Goal: Transaction & Acquisition: Purchase product/service

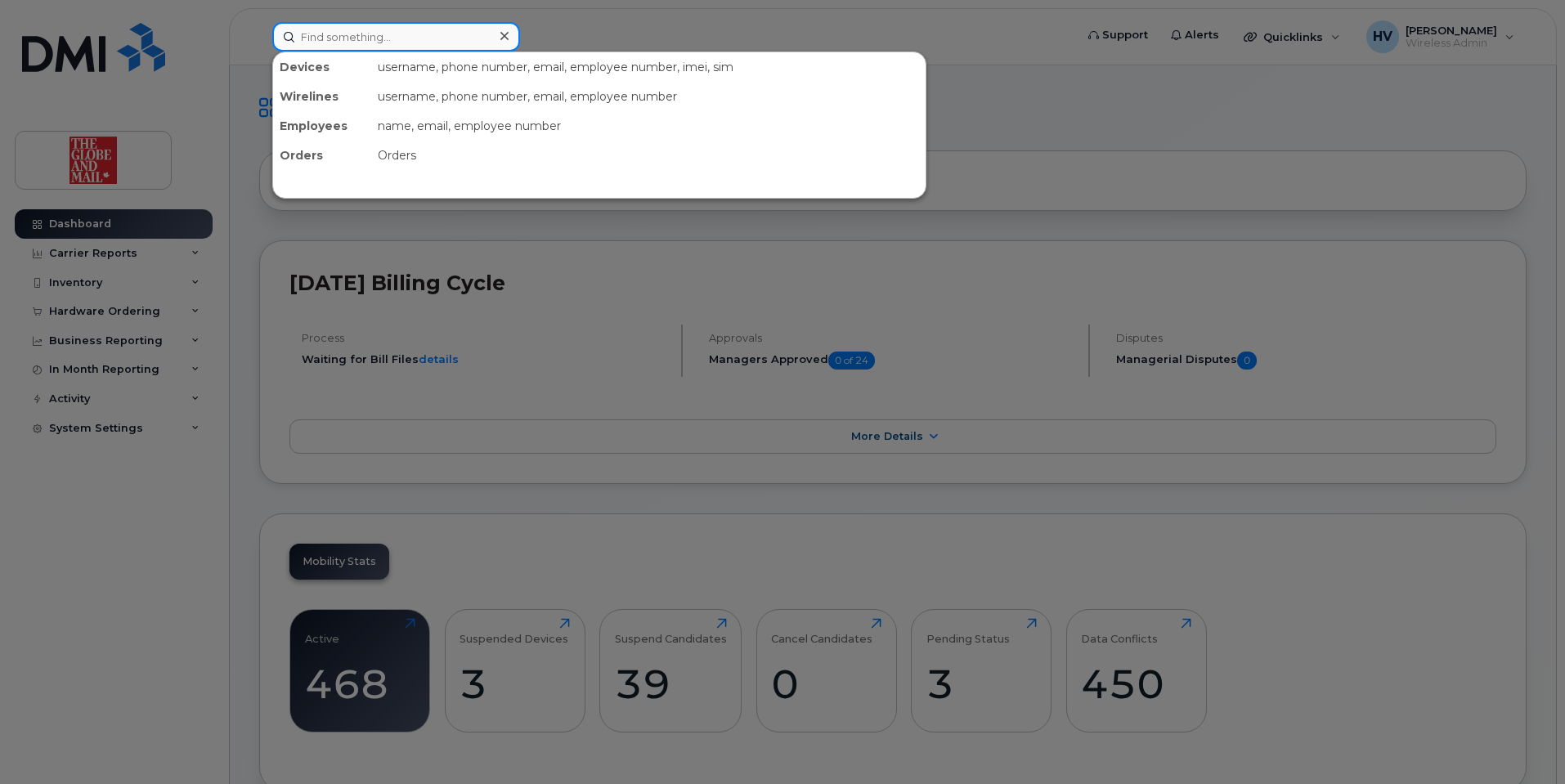
click at [340, 39] on input at bounding box center [396, 37] width 248 height 30
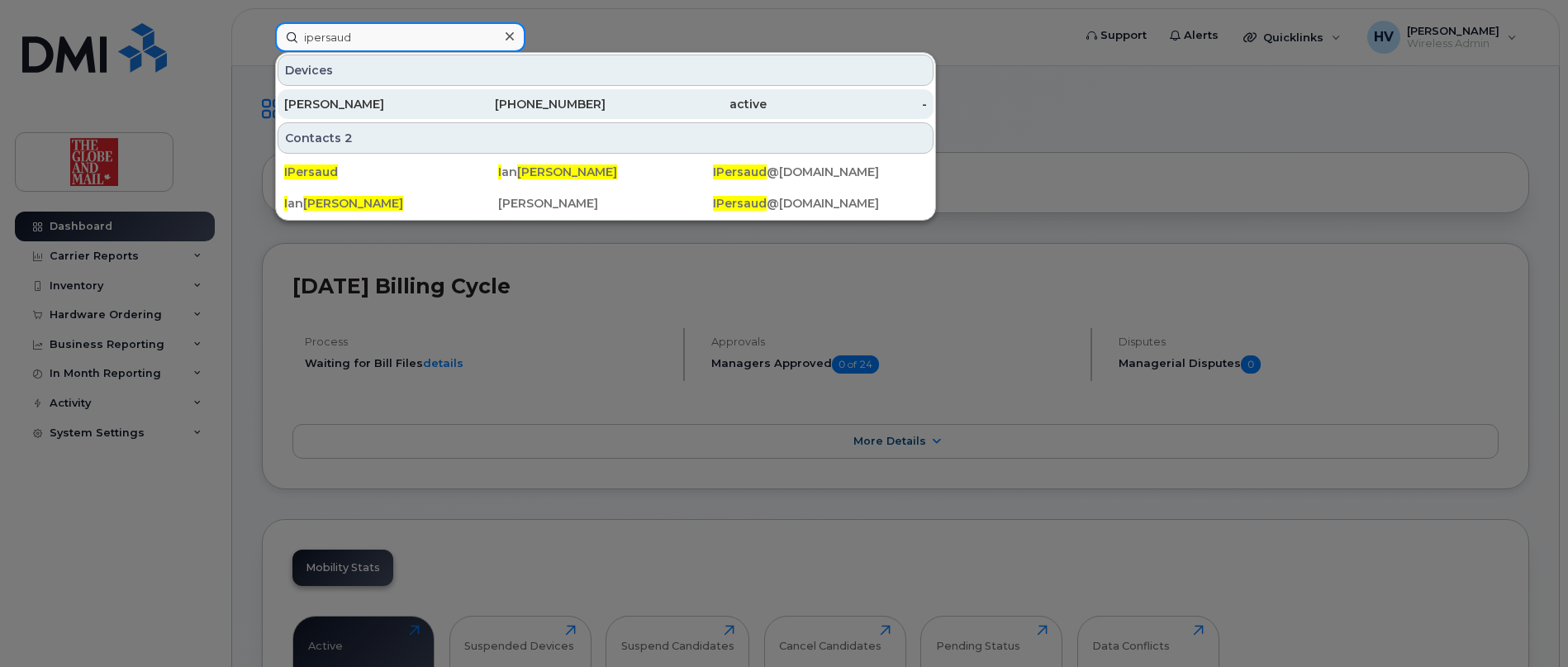
type input "ipersaud"
click at [336, 108] on div "[PERSON_NAME]" at bounding box center [365, 104] width 161 height 17
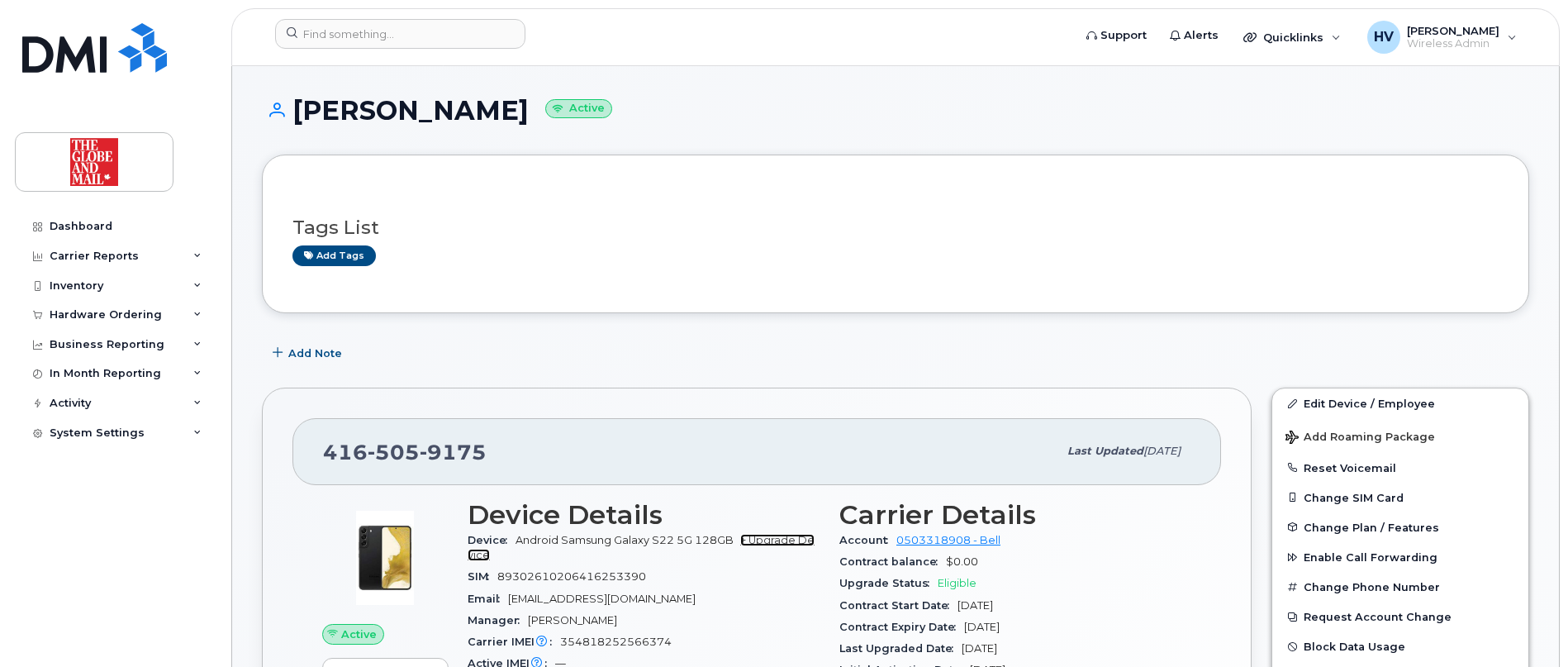
click at [779, 535] on link "+ Upgrade Device" at bounding box center [641, 547] width 347 height 27
drag, startPoint x: 483, startPoint y: 453, endPoint x: 318, endPoint y: 425, distance: 167.4
click at [318, 425] on div "416 505 9175 Last updated Oct 15, 2025" at bounding box center [756, 451] width 929 height 66
copy span "416 505 9175"
click at [807, 540] on link "+ Upgrade Device" at bounding box center [641, 547] width 347 height 27
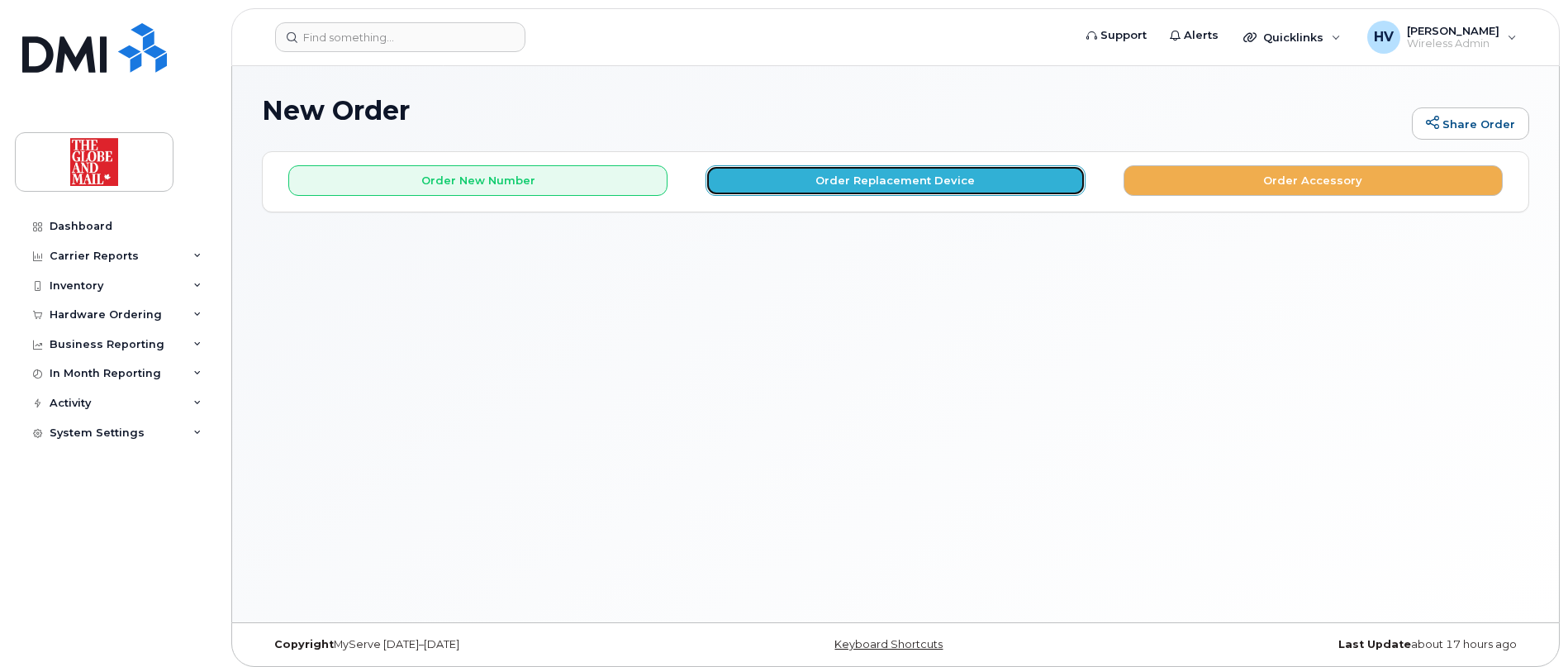
click at [890, 177] on button "Order Replacement Device" at bounding box center [895, 181] width 379 height 31
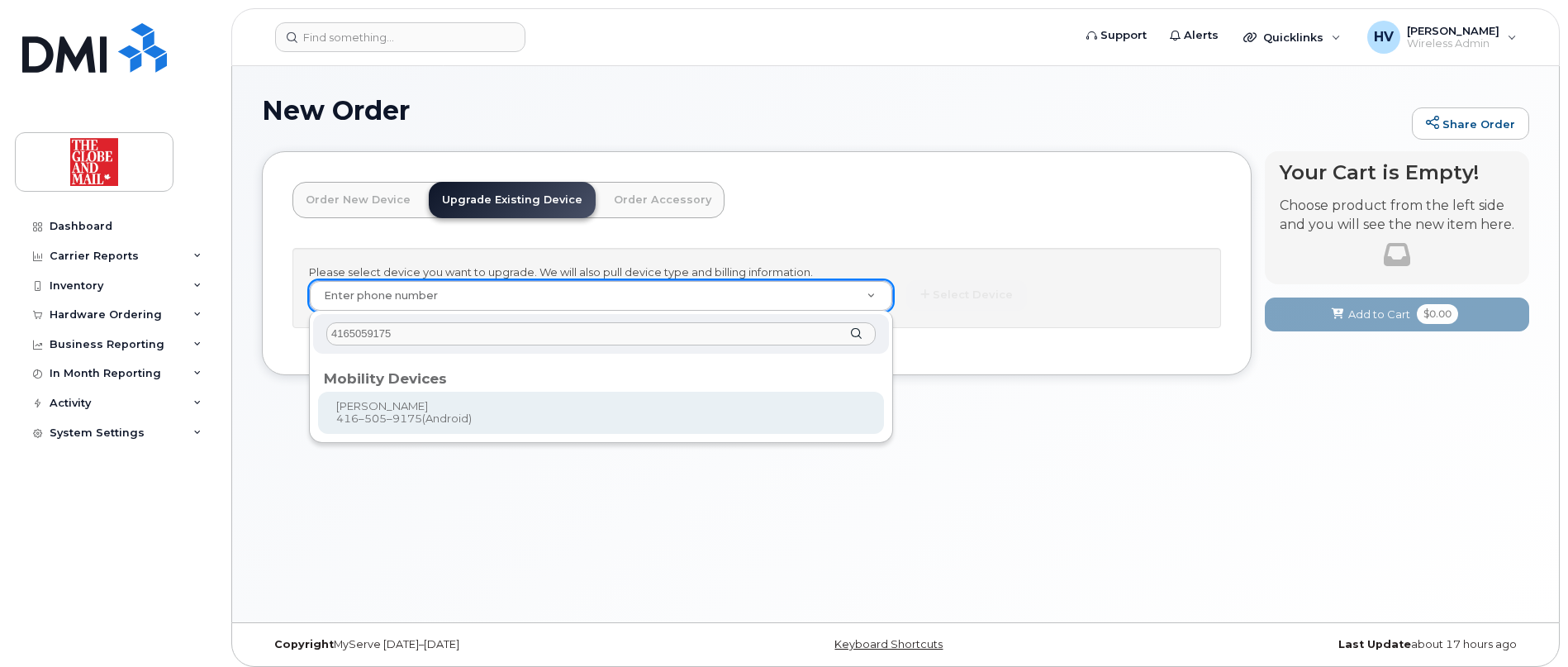
type input "4165059175"
type input "243792"
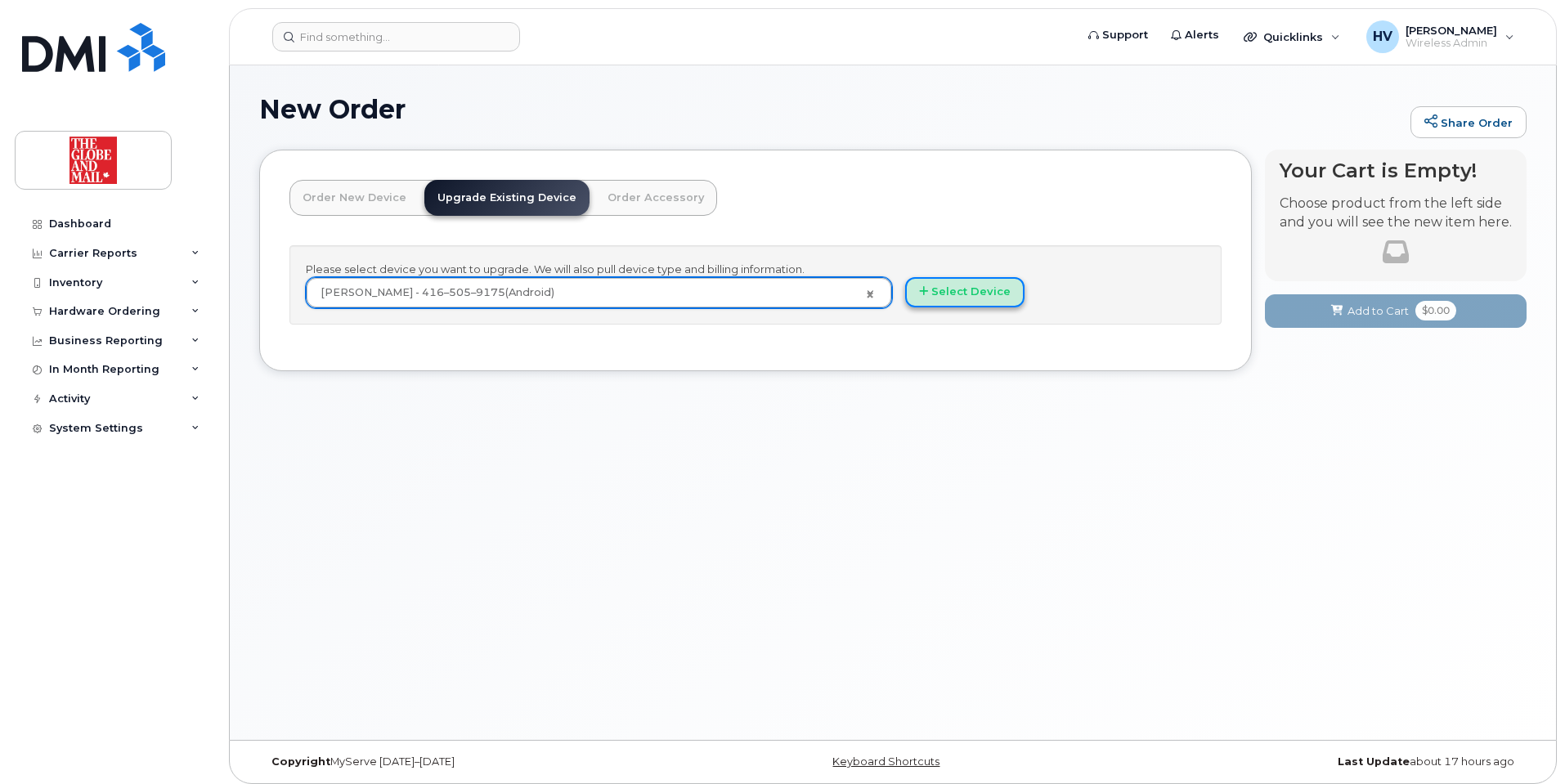
click at [956, 293] on button "Select Device" at bounding box center [965, 292] width 119 height 31
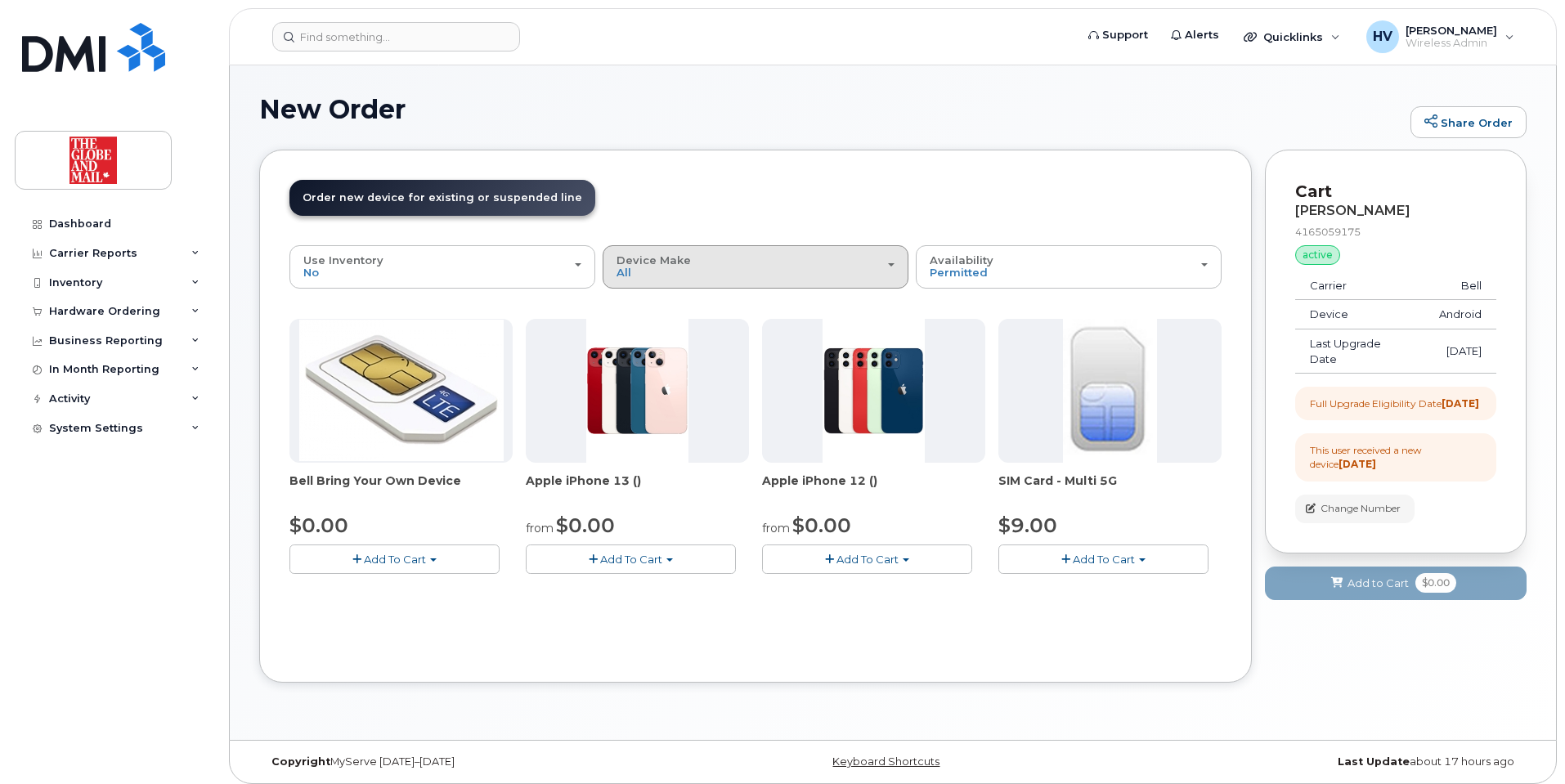
click at [889, 267] on div "Device Make All Cell Phone iPhone" at bounding box center [755, 266] width 278 height 25
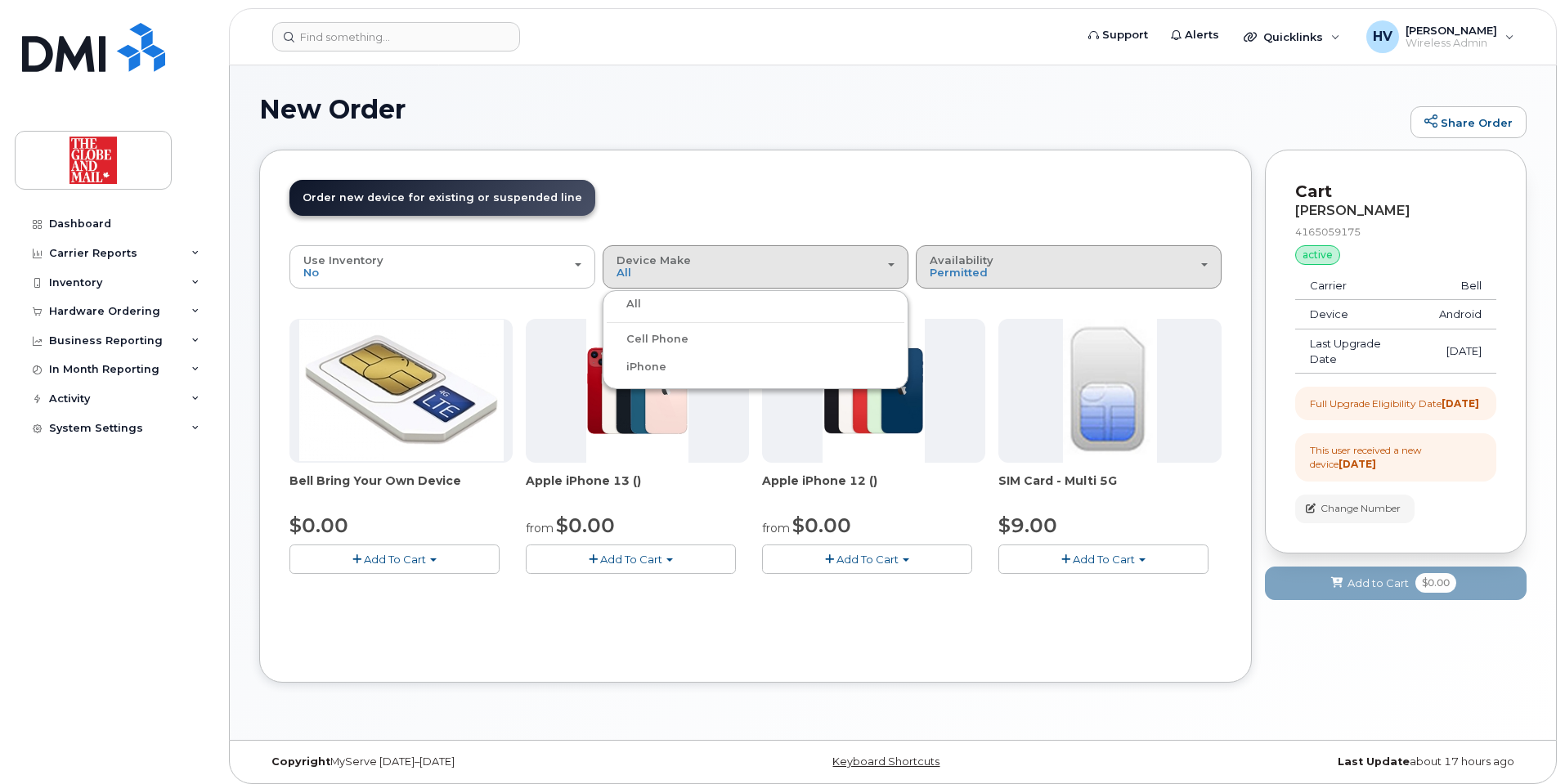
click at [1205, 264] on span "button" at bounding box center [1204, 265] width 6 height 4
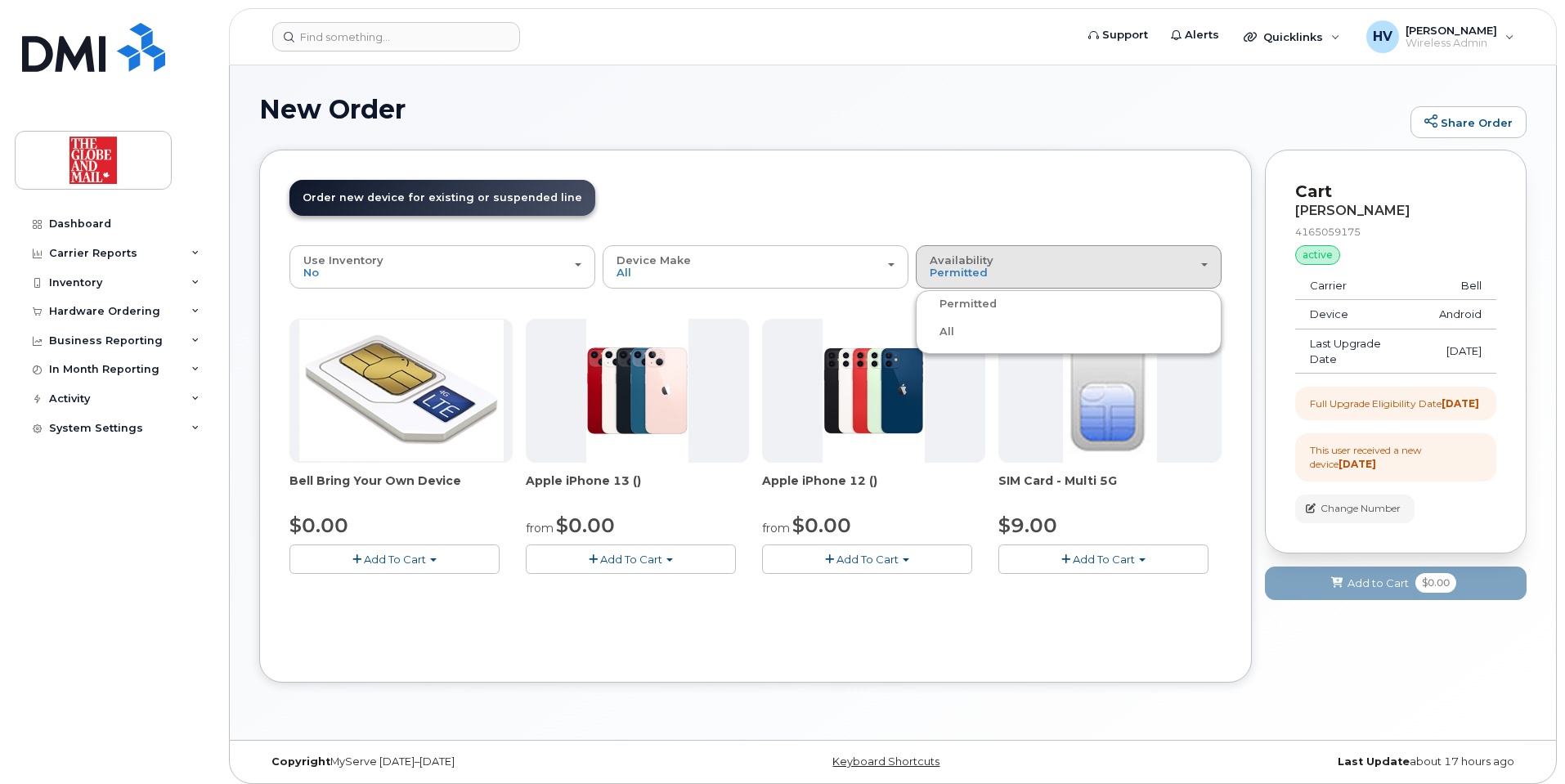
click at [945, 330] on label "All" at bounding box center [937, 332] width 34 height 19
click at [0, 0] on input "All" at bounding box center [0, 0] width 0 height 0
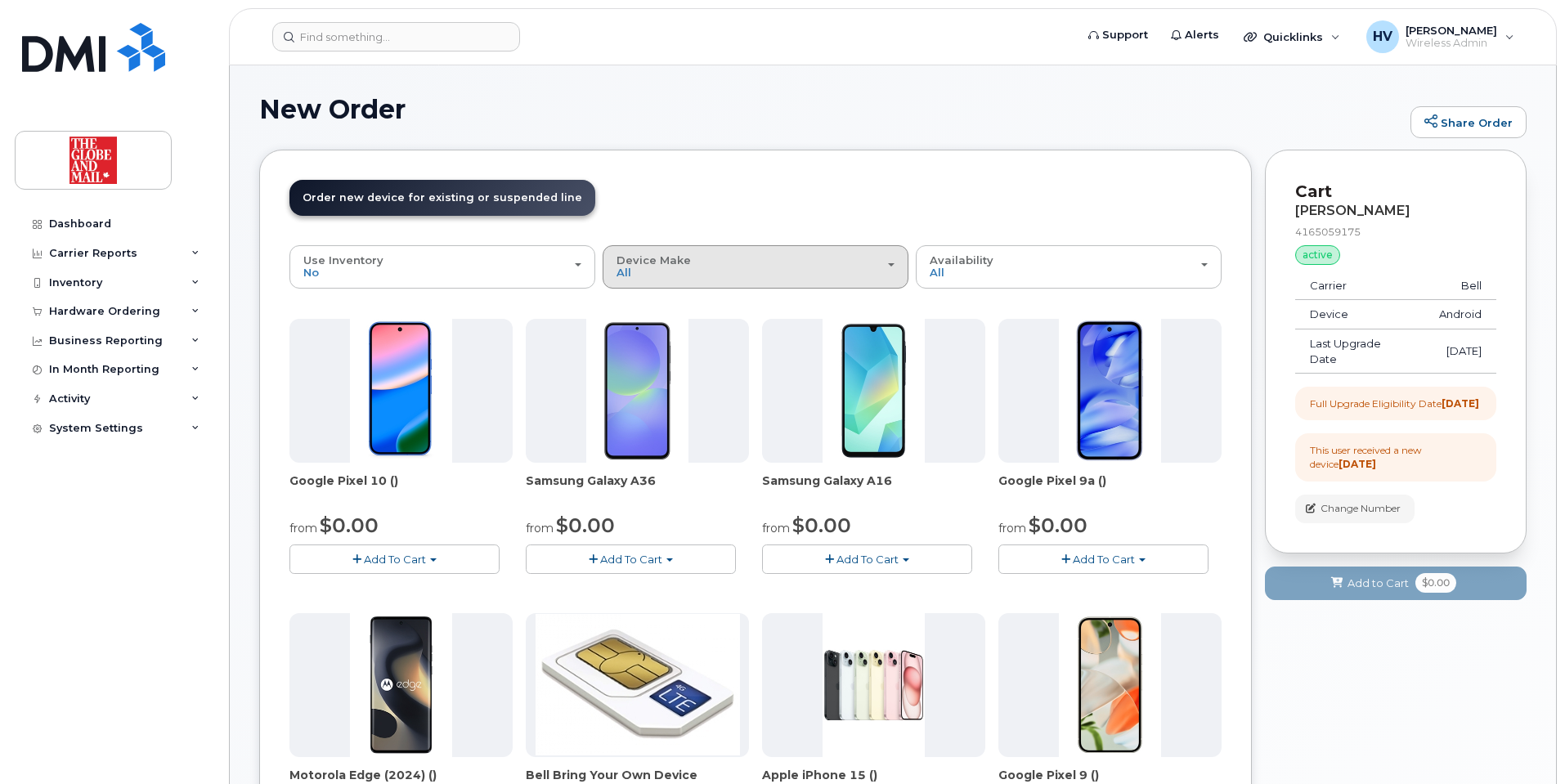
click at [889, 259] on div "Device Make All Android Cell Phone HUB iPhone" at bounding box center [755, 266] width 278 height 25
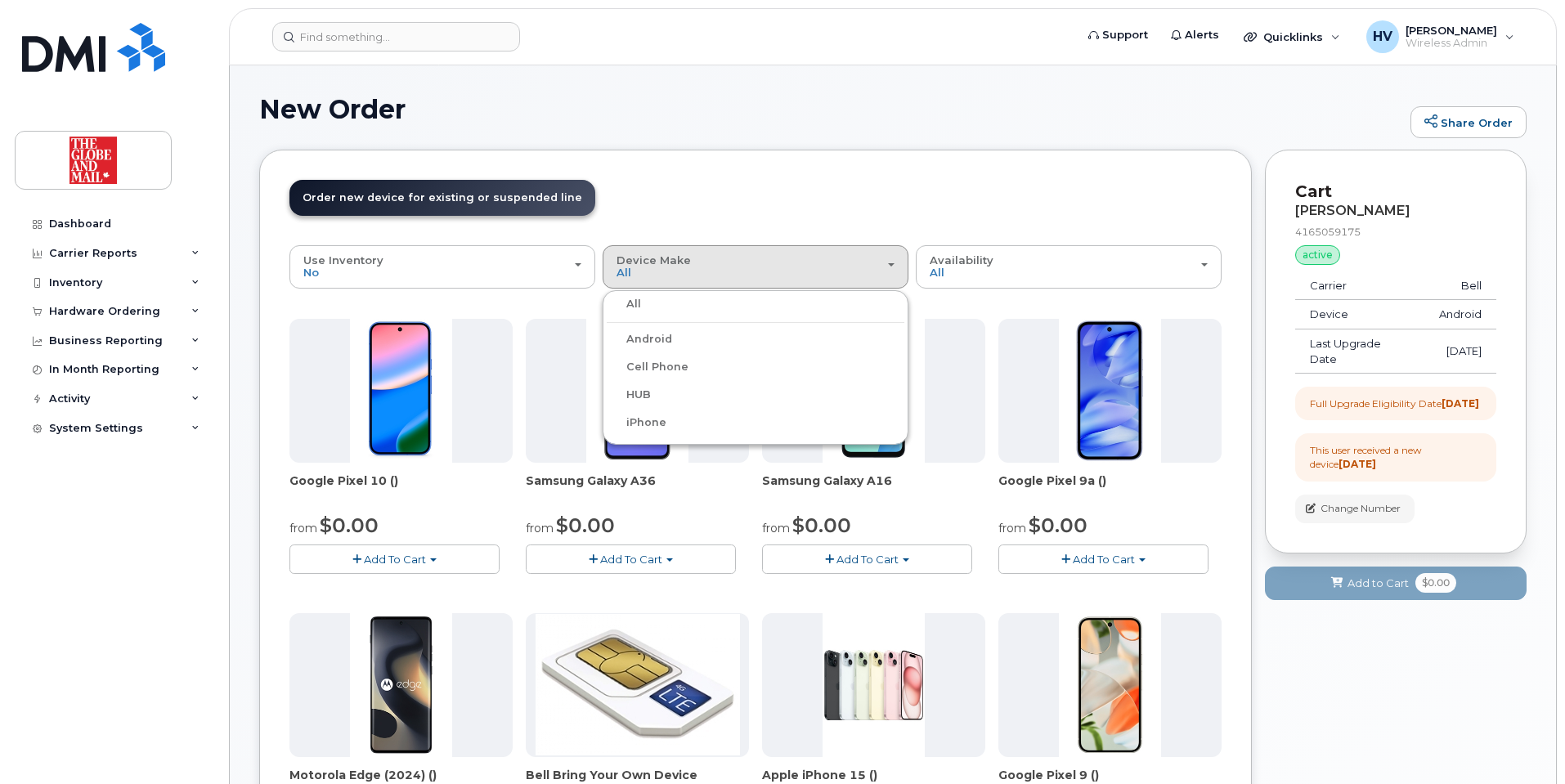
click at [660, 337] on label "Android" at bounding box center [640, 339] width 66 height 19
click at [0, 0] on input "Android" at bounding box center [0, 0] width 0 height 0
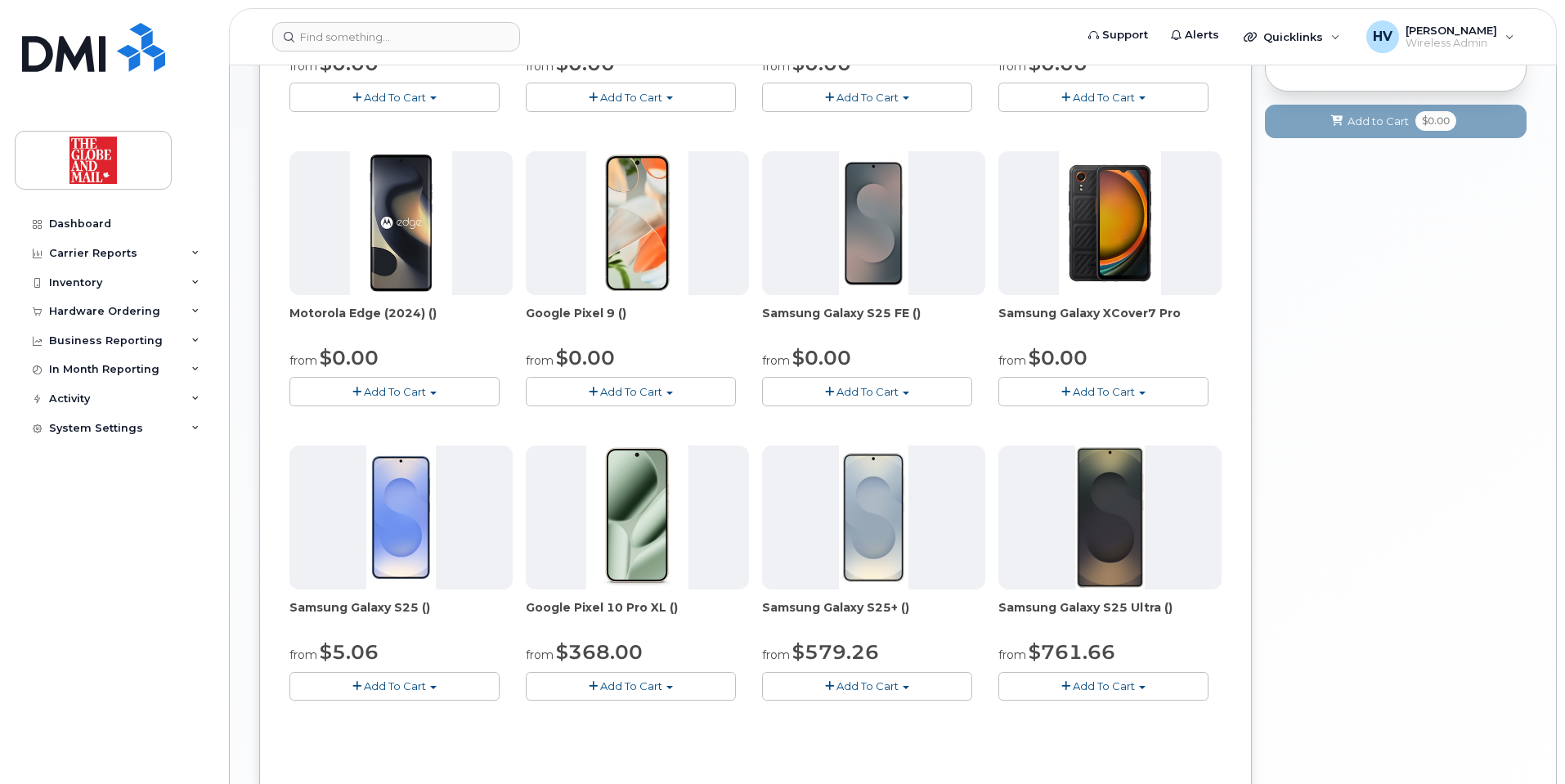
scroll to position [491, 0]
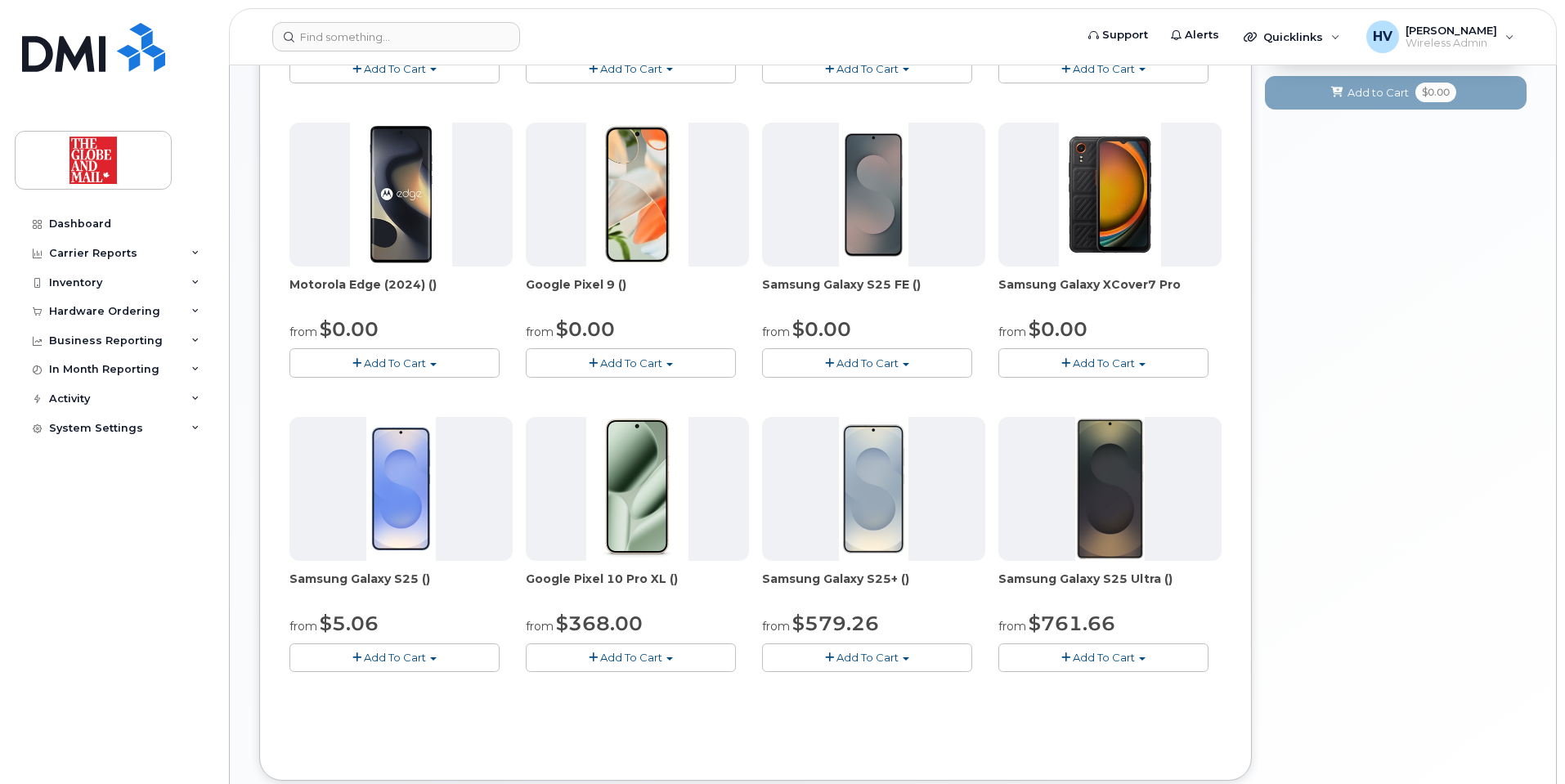
click at [397, 653] on span "Add To Cart" at bounding box center [394, 657] width 62 height 13
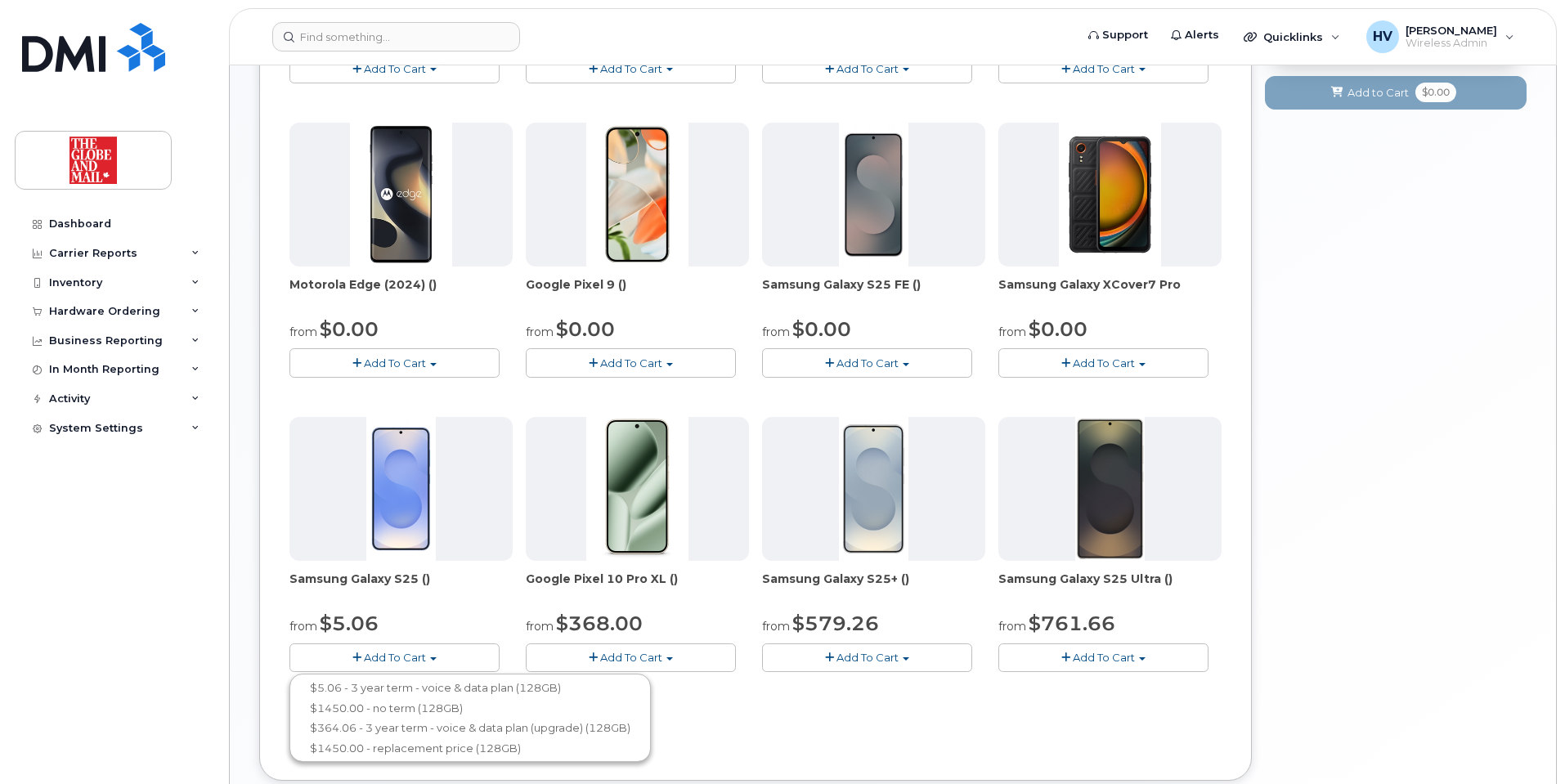
click at [867, 653] on span "Add To Cart" at bounding box center [867, 657] width 62 height 13
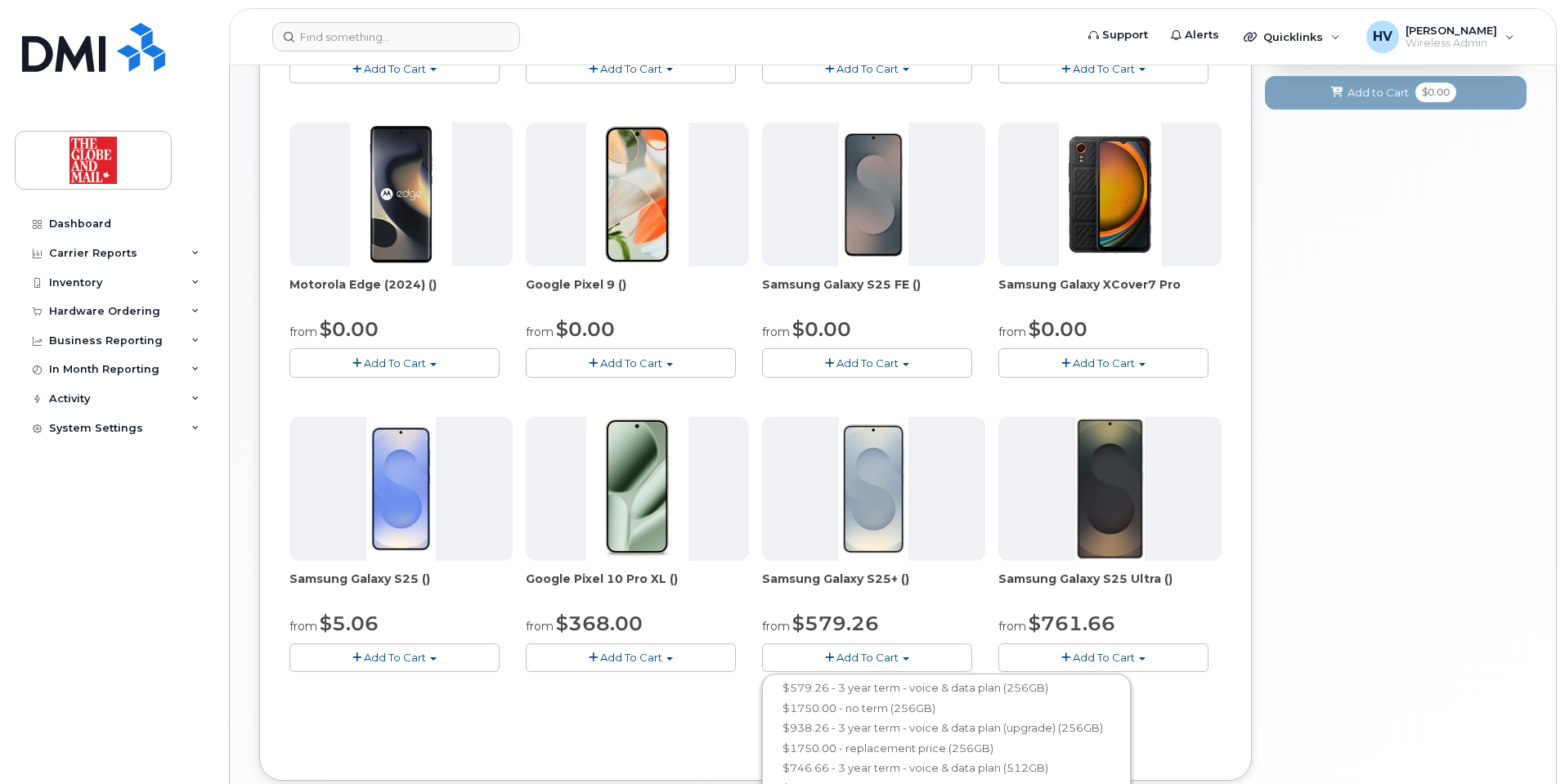
click at [1104, 646] on button "Add To Cart" at bounding box center [1104, 657] width 210 height 29
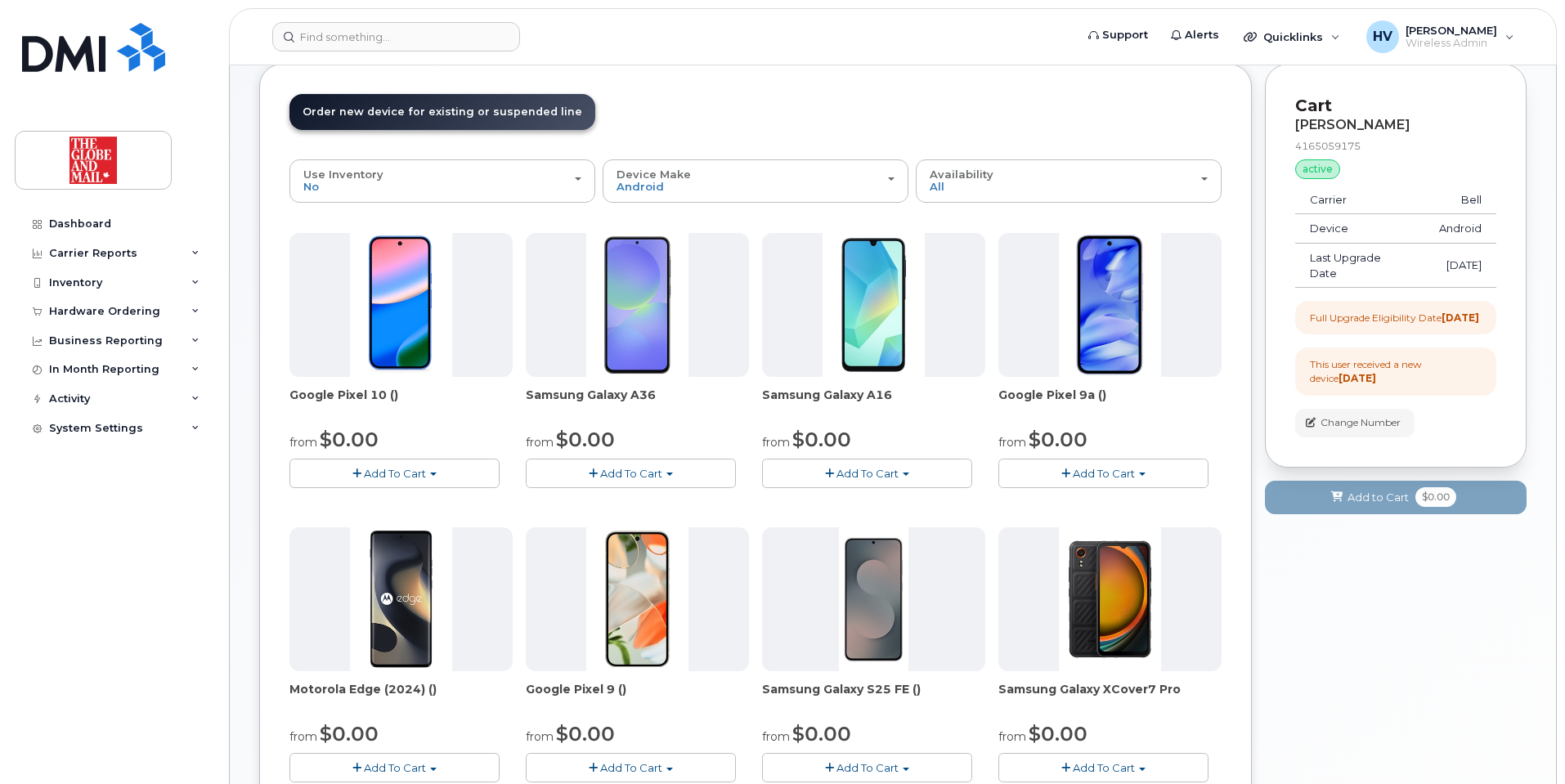
scroll to position [164, 0]
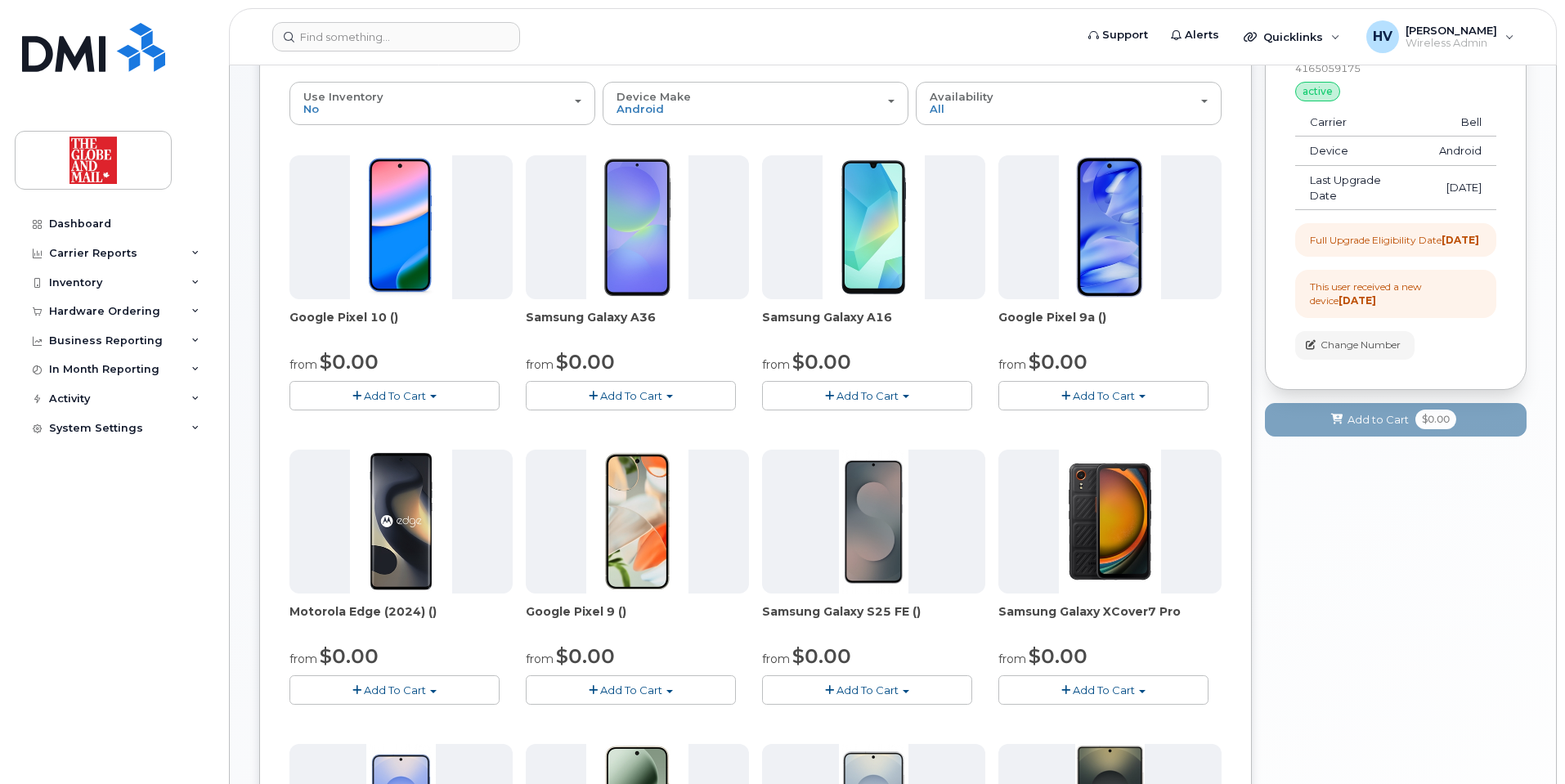
click at [878, 659] on span "Add To Cart" at bounding box center [867, 689] width 62 height 13
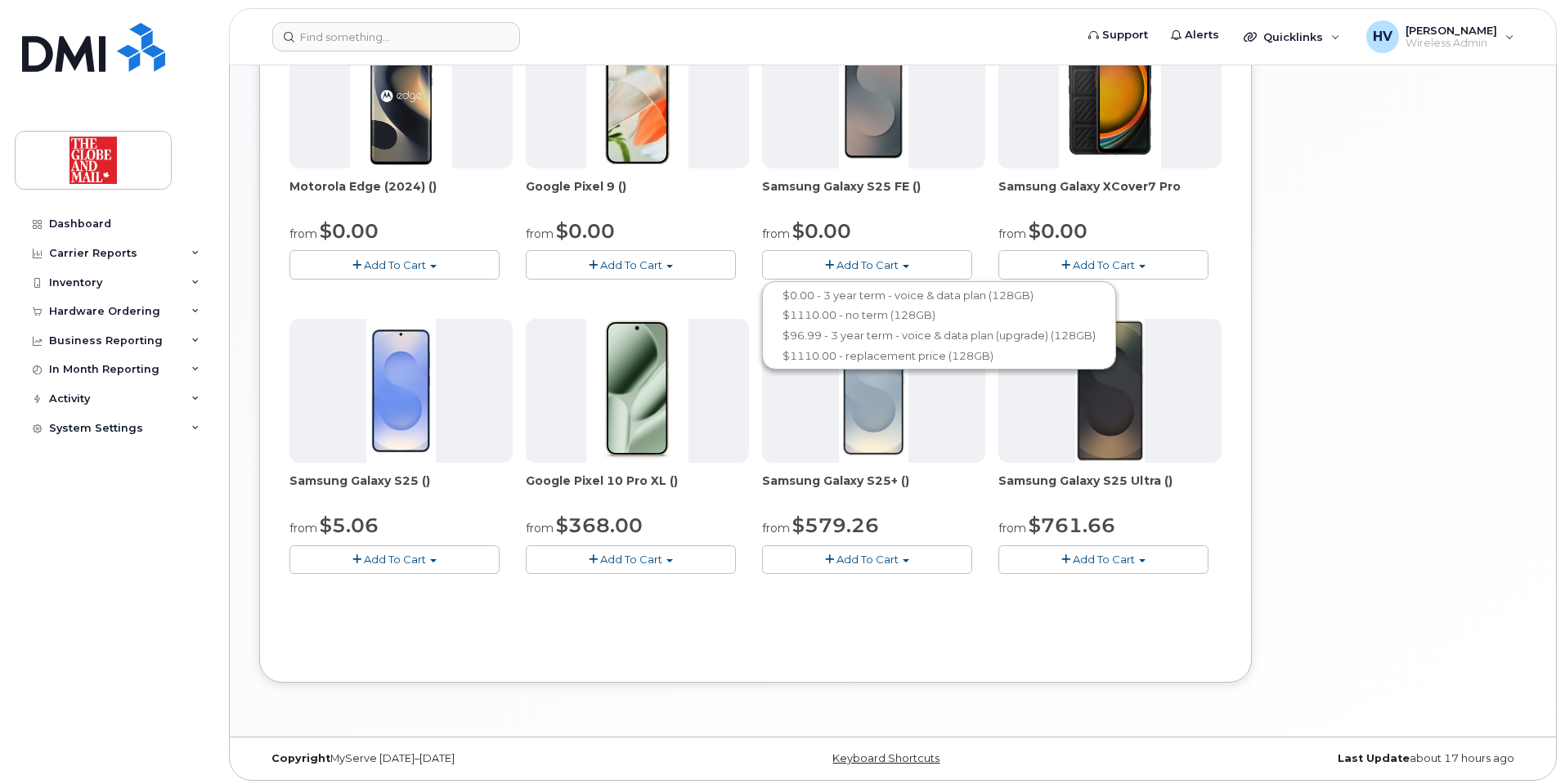
scroll to position [594, 0]
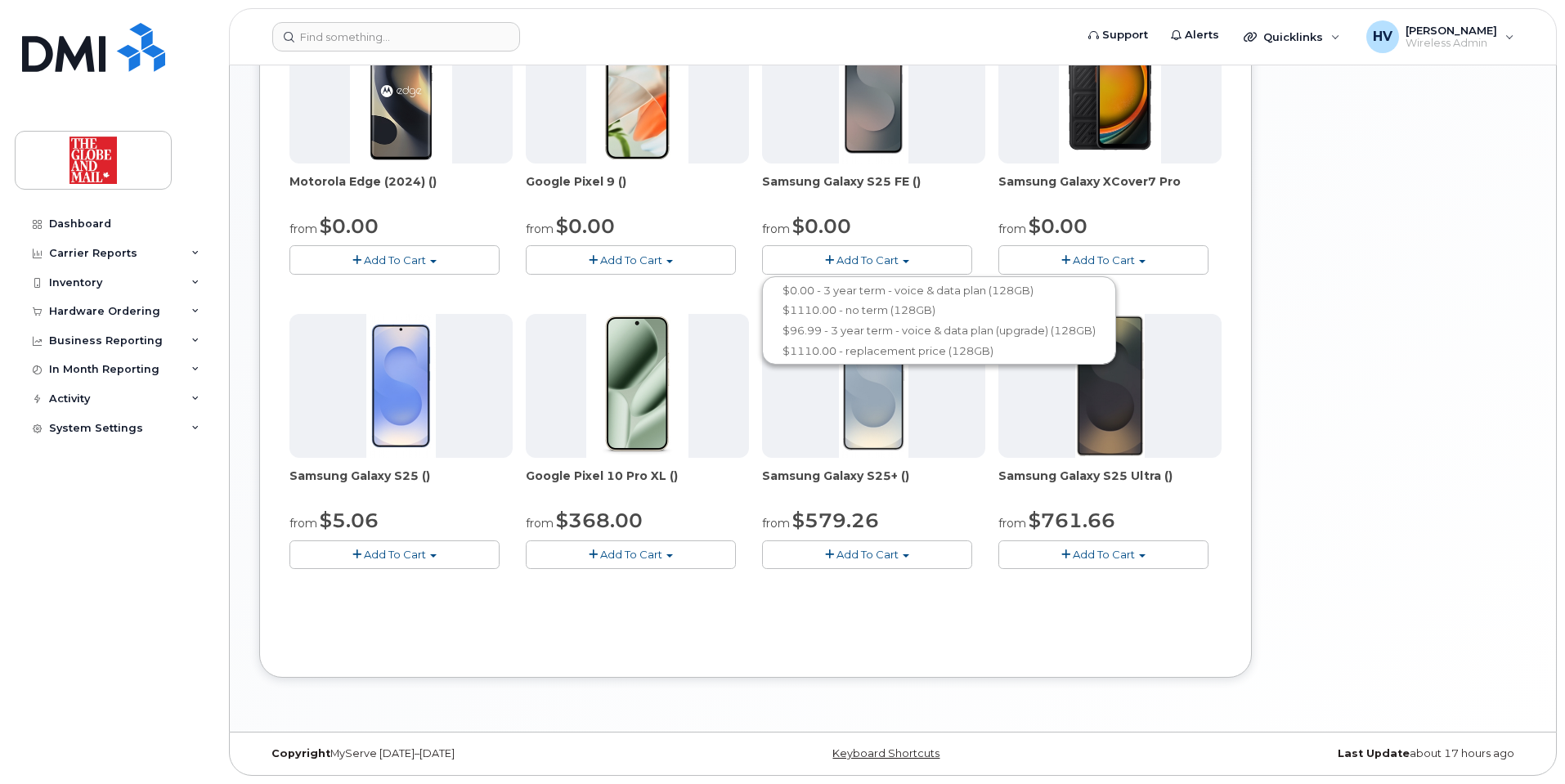
click at [1101, 551] on span "Add To Cart" at bounding box center [1103, 554] width 62 height 13
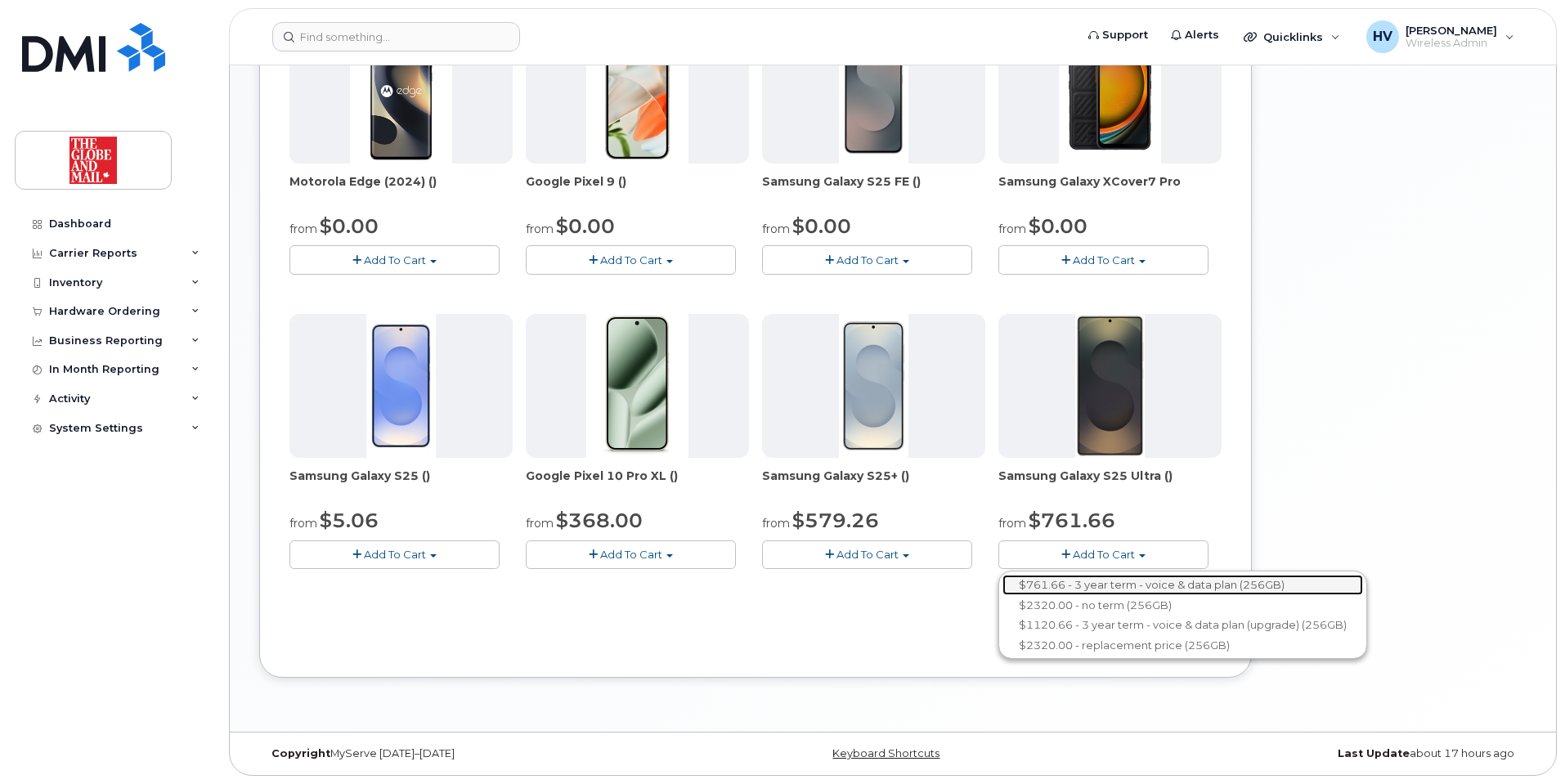
click at [1087, 583] on link "$761.66 - 3 year term - voice & data plan (256GB)" at bounding box center [1183, 584] width 361 height 20
